Goal: Information Seeking & Learning: Check status

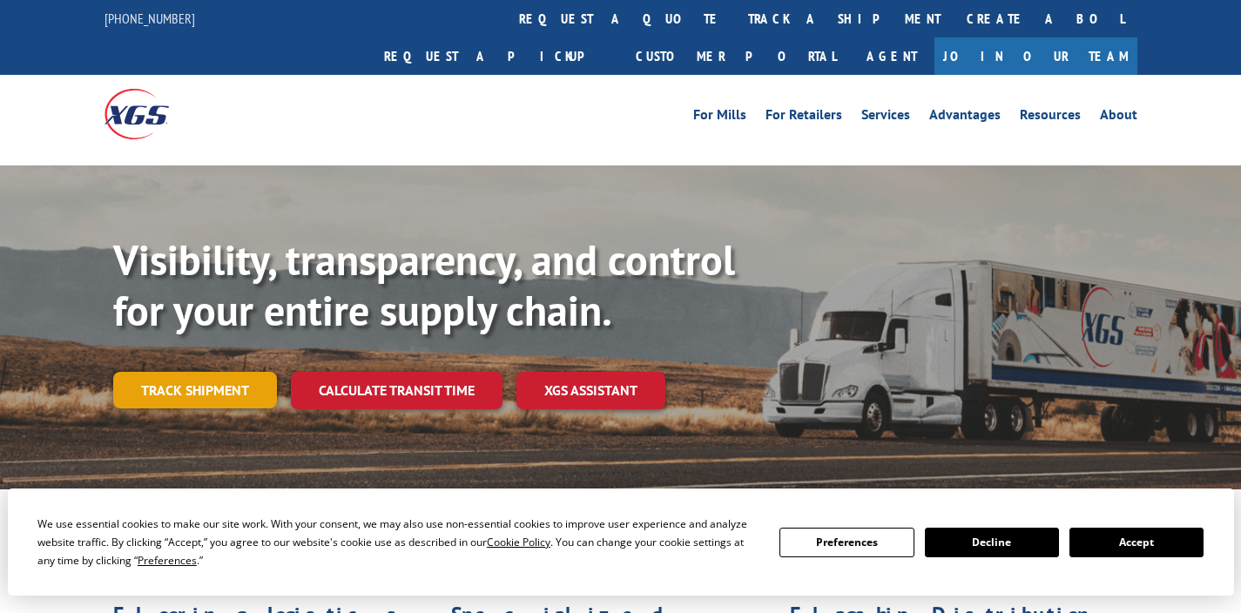
click at [197, 372] on link "Track shipment" at bounding box center [195, 390] width 164 height 37
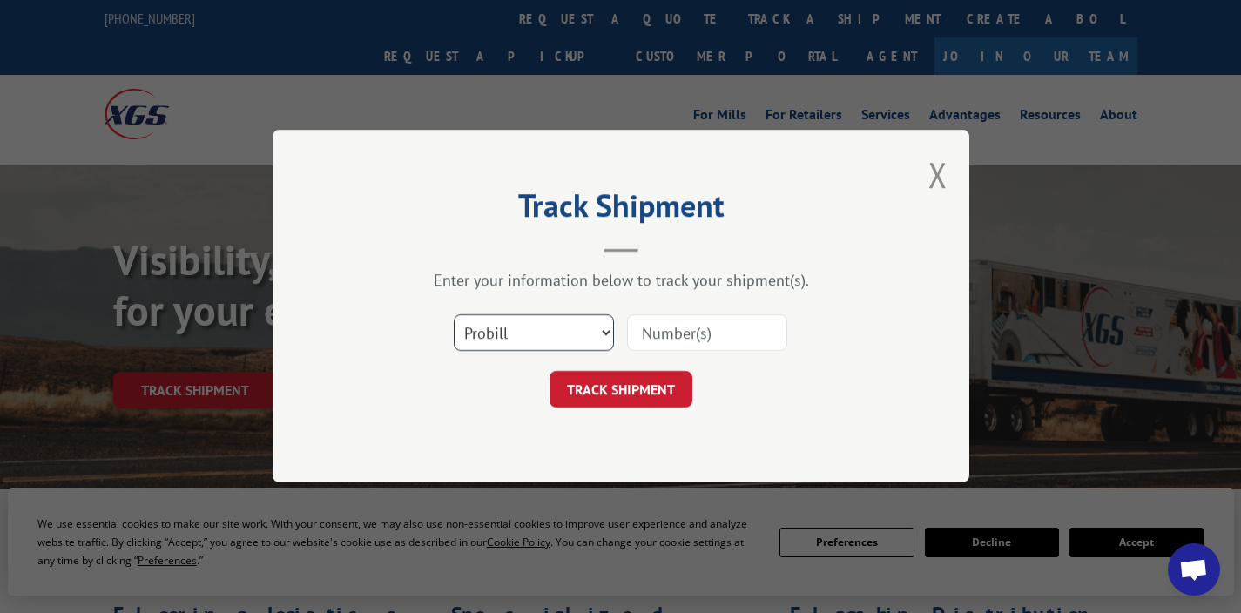
click at [521, 326] on select "Select category... Probill BOL PO" at bounding box center [534, 333] width 160 height 37
select select "po"
click at [454, 315] on select "Select category... Probill BOL PO" at bounding box center [534, 333] width 160 height 37
click at [674, 341] on input at bounding box center [707, 333] width 160 height 37
paste input "06526167"
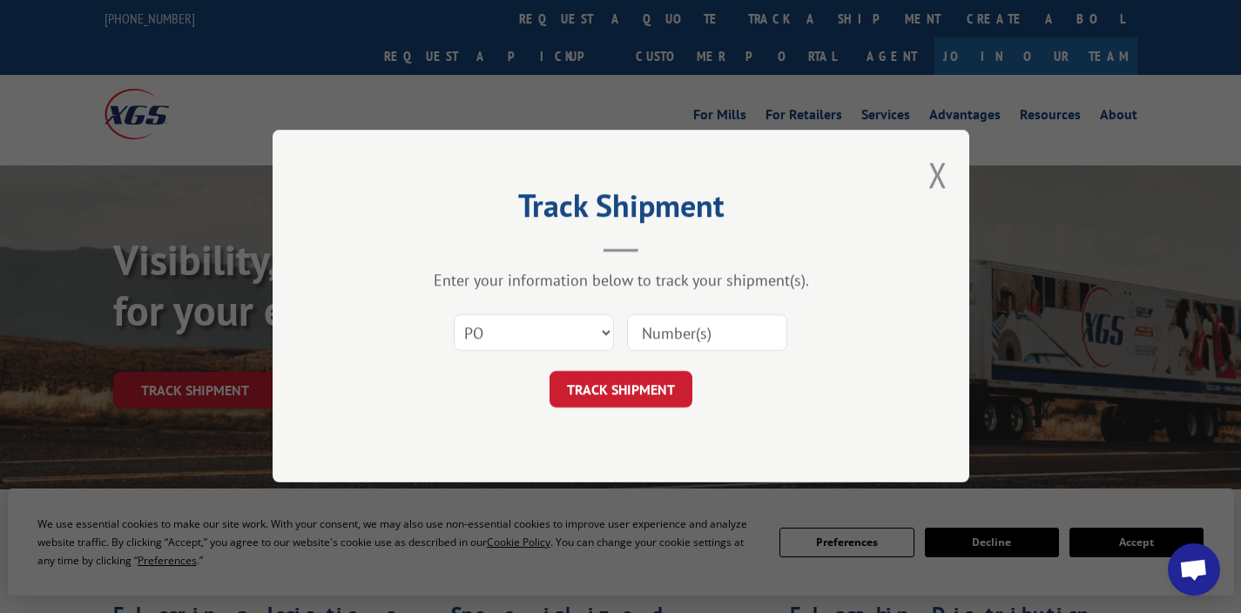
type input "06526167"
click button "TRACK SHIPMENT" at bounding box center [621, 390] width 143 height 37
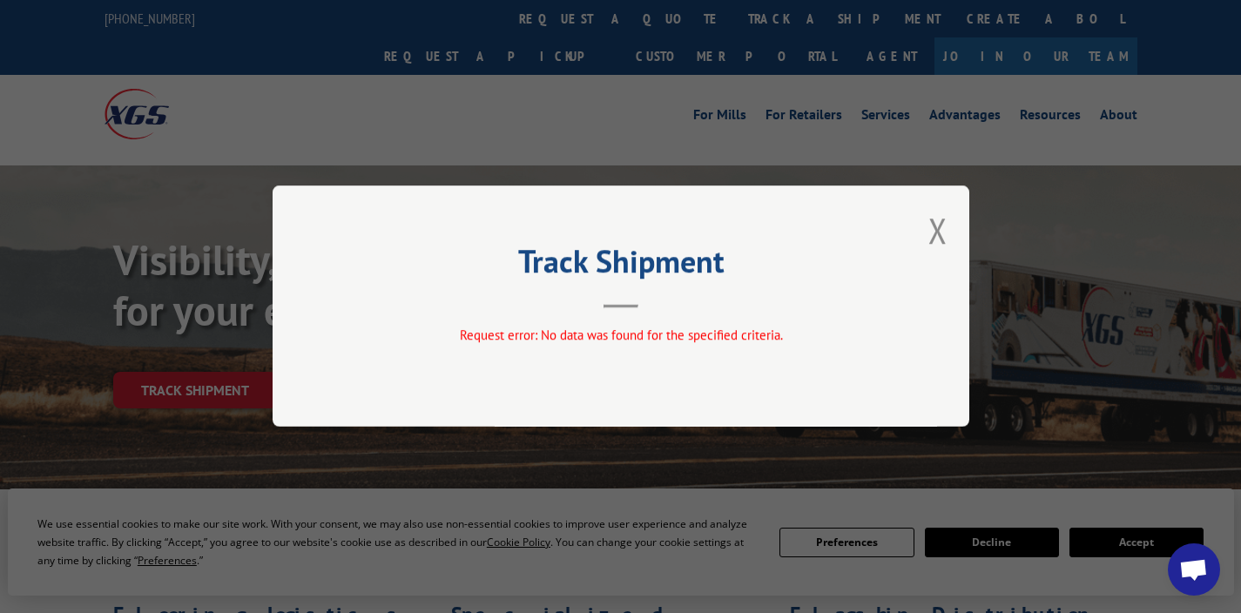
drag, startPoint x: 945, startPoint y: 232, endPoint x: 895, endPoint y: 243, distance: 50.9
click at [945, 231] on button "Close modal" at bounding box center [937, 230] width 19 height 46
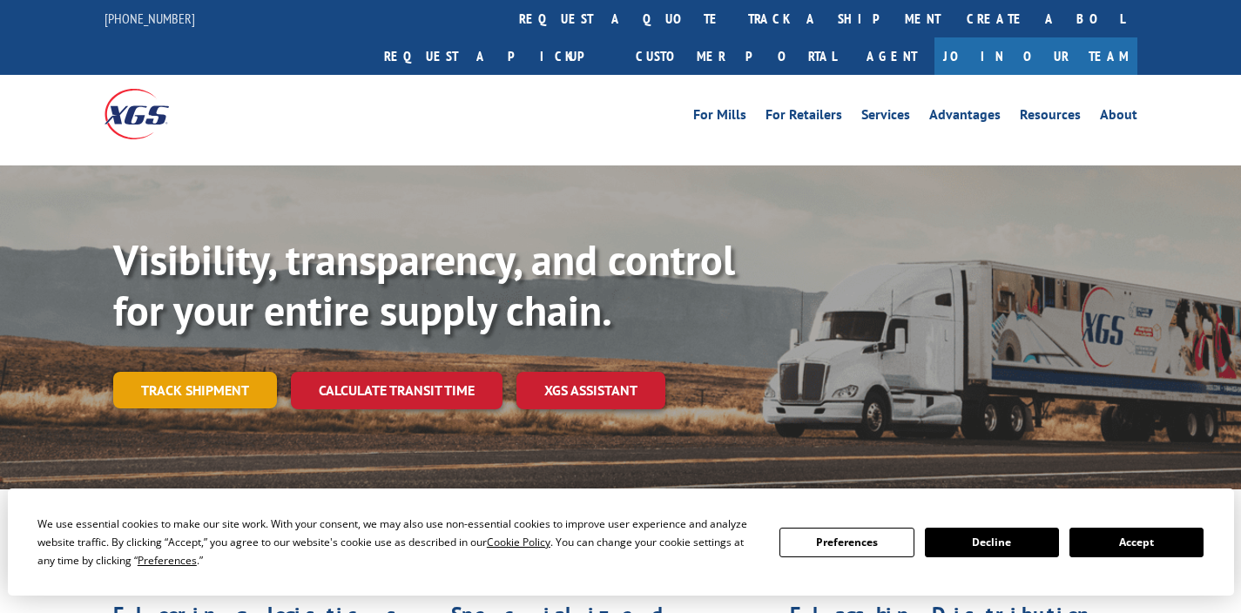
click at [216, 372] on link "Track shipment" at bounding box center [195, 390] width 164 height 37
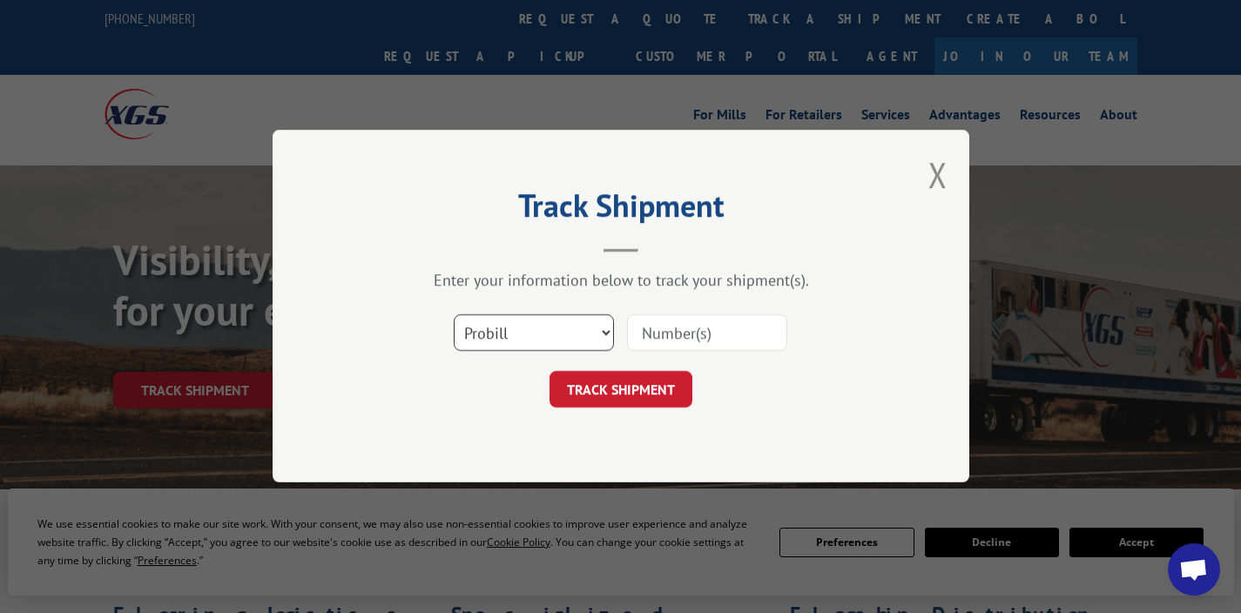
click at [514, 322] on select "Select category... Probill BOL PO" at bounding box center [534, 333] width 160 height 37
select select "po"
click at [454, 315] on select "Select category... Probill BOL PO" at bounding box center [534, 333] width 160 height 37
drag, startPoint x: 685, startPoint y: 330, endPoint x: 703, endPoint y: 344, distance: 23.0
click at [685, 331] on input at bounding box center [707, 333] width 160 height 37
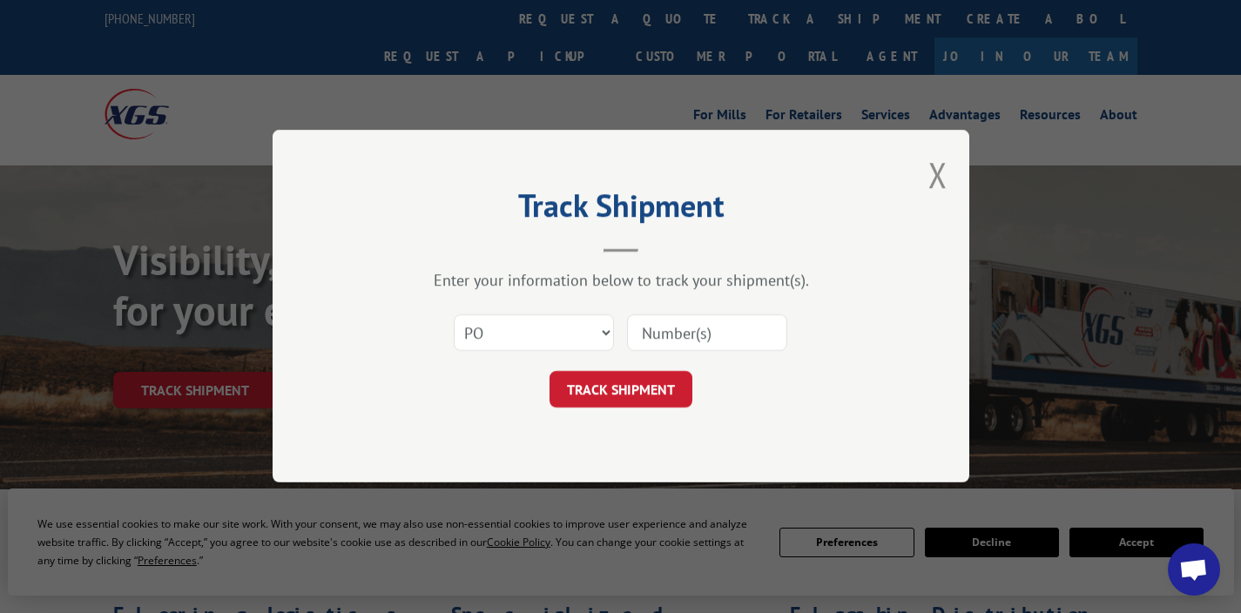
paste input "06443819"
type input "06443819"
click button "TRACK SHIPMENT" at bounding box center [621, 390] width 143 height 37
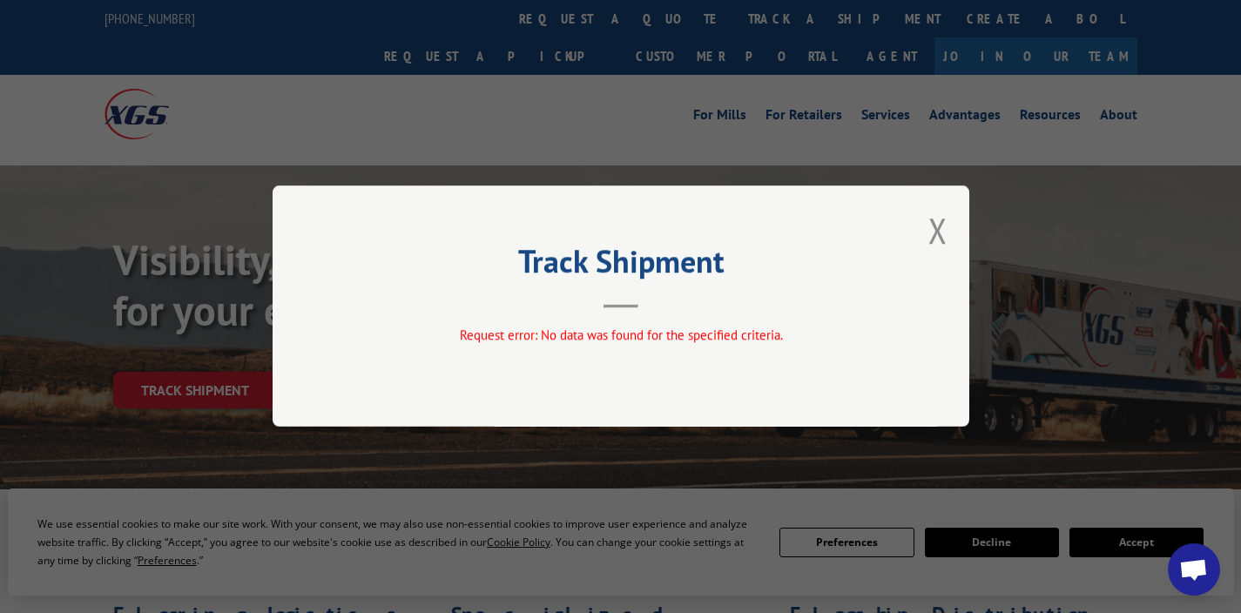
click at [933, 227] on button "Close modal" at bounding box center [937, 230] width 19 height 46
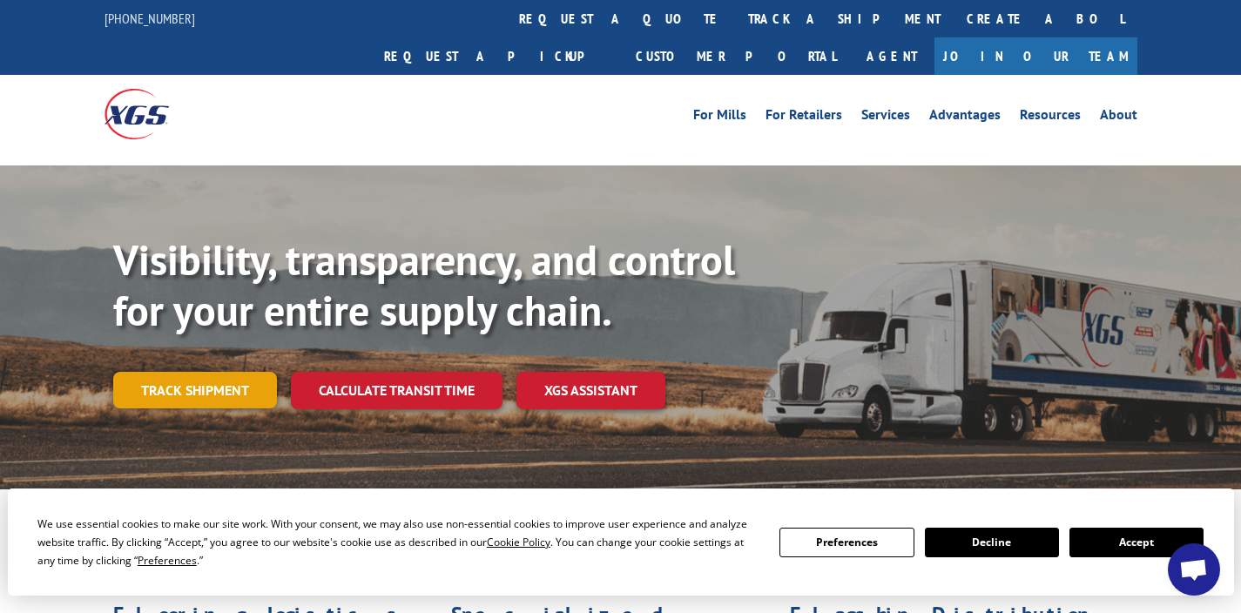
click at [194, 372] on link "Track shipment" at bounding box center [195, 390] width 164 height 37
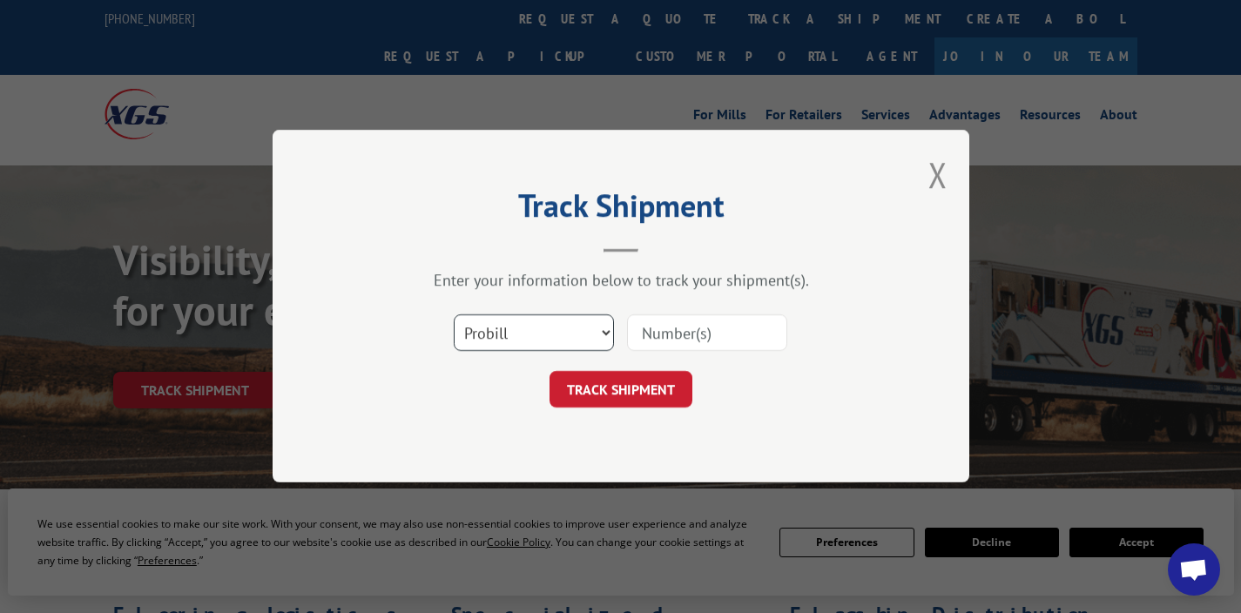
click at [536, 334] on select "Select category... Probill BOL PO" at bounding box center [534, 333] width 160 height 37
select select "po"
click at [454, 315] on select "Select category... Probill BOL PO" at bounding box center [534, 333] width 160 height 37
click at [673, 327] on input at bounding box center [707, 333] width 160 height 37
paste input "06526167"
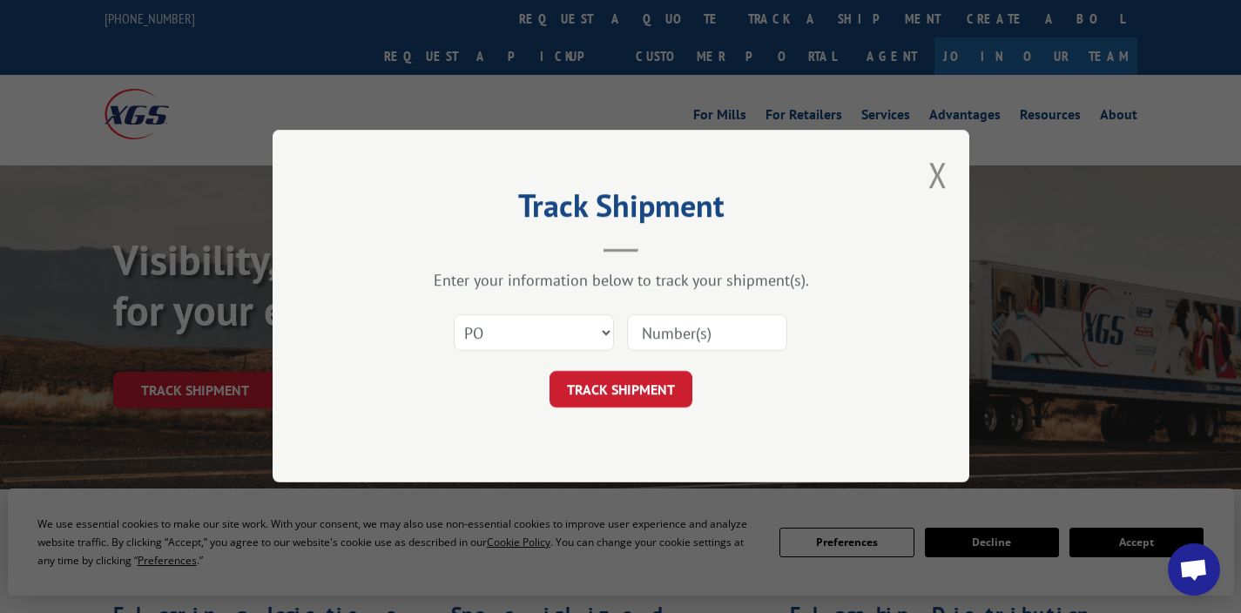
type input "06526167"
click button "TRACK SHIPMENT" at bounding box center [621, 390] width 143 height 37
